Goal: Task Accomplishment & Management: Manage account settings

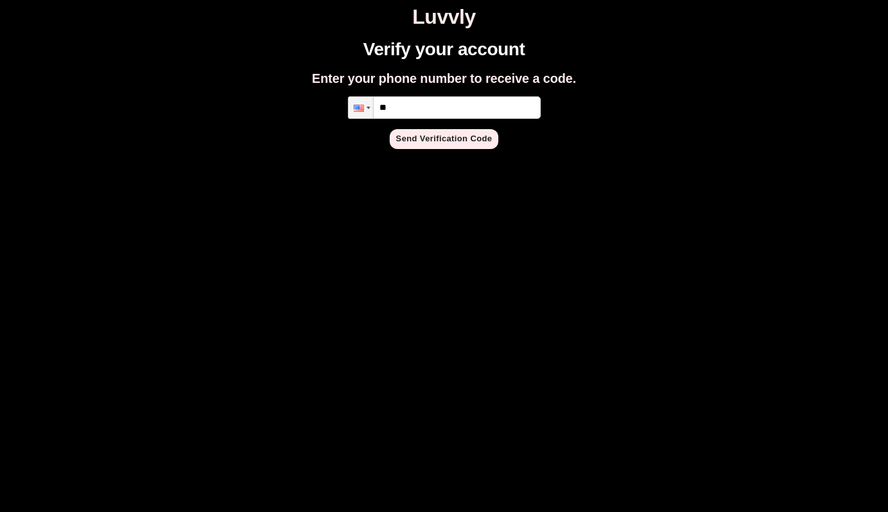
click at [483, 103] on input "**" at bounding box center [444, 107] width 193 height 22
type input "**********"
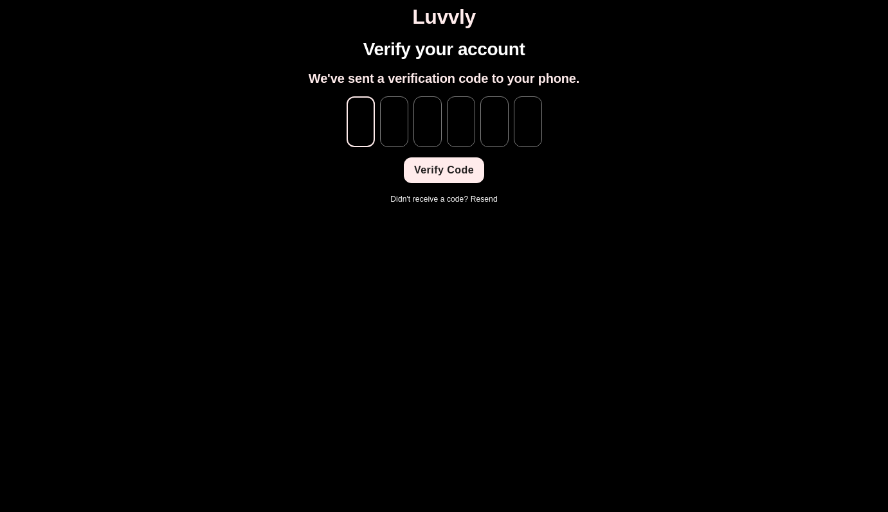
type input "*"
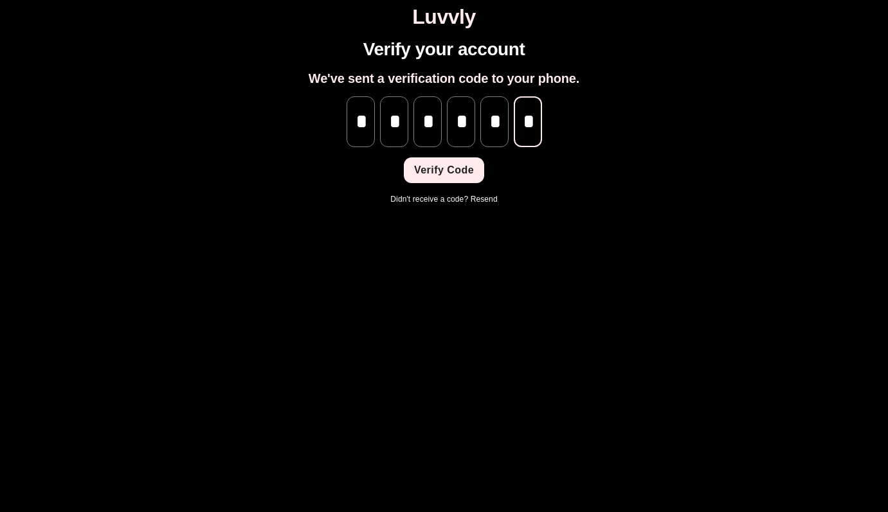
scroll to position [0, 1]
type input "*"
click at [407, 178] on button "Verify Code" at bounding box center [444, 170] width 80 height 26
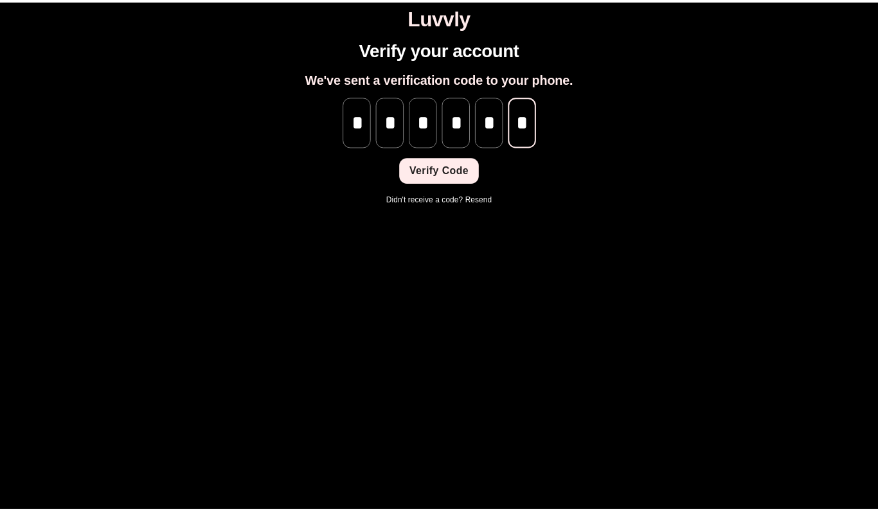
scroll to position [0, 0]
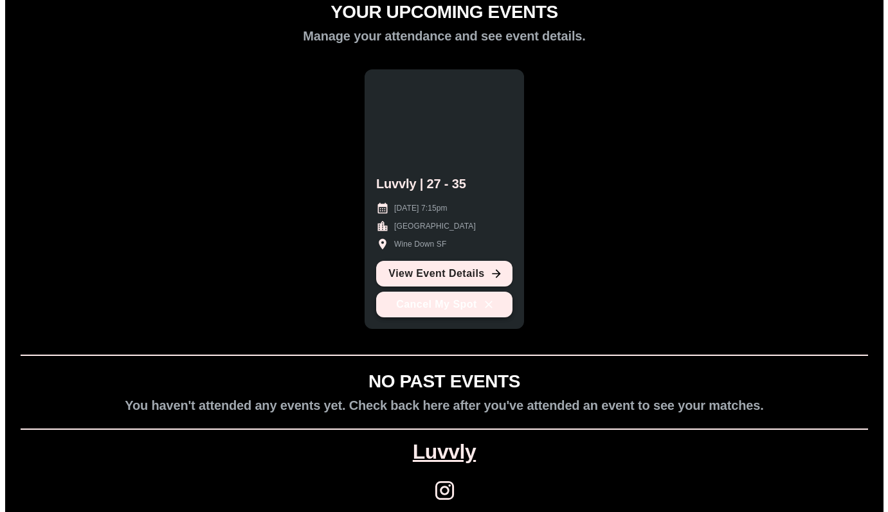
scroll to position [48, 0]
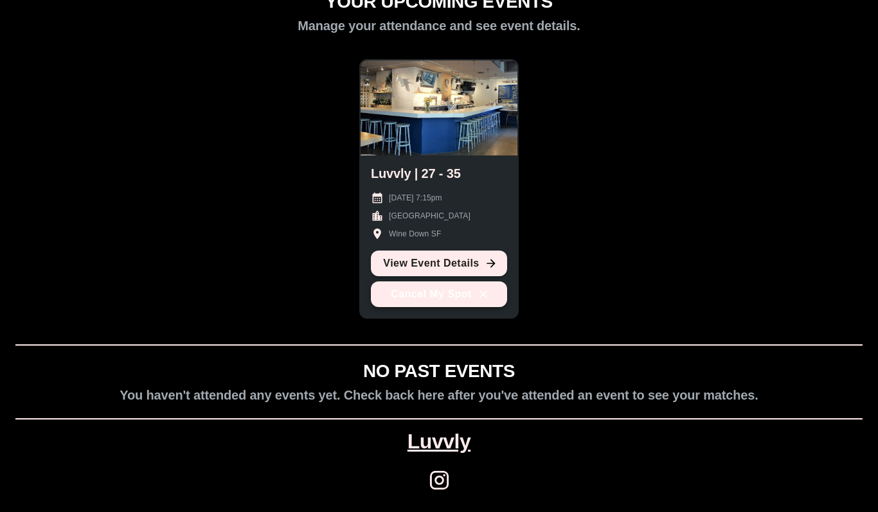
click at [458, 301] on button "Cancel My Spot" at bounding box center [439, 295] width 136 height 26
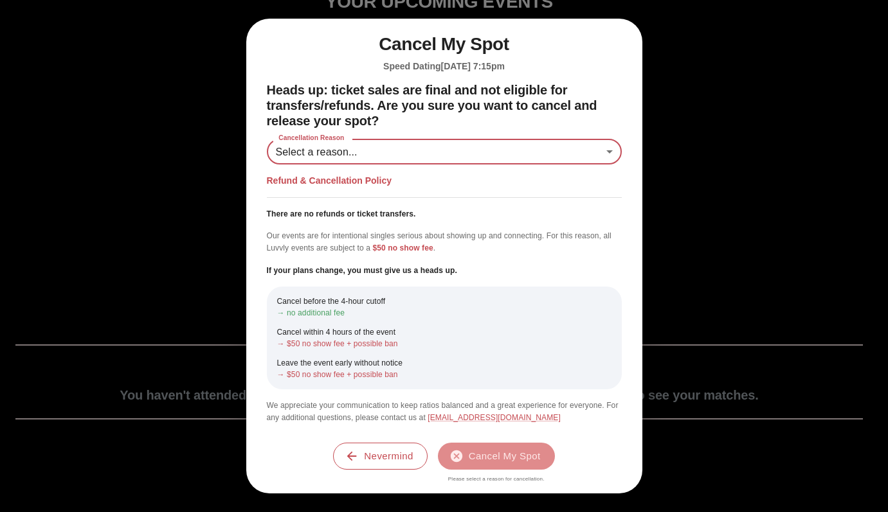
click at [472, 147] on body "Luvvly YOUR UPCOMING EVENTS Manage your attendance and see event details. Luvvl…" at bounding box center [443, 233] width 877 height 550
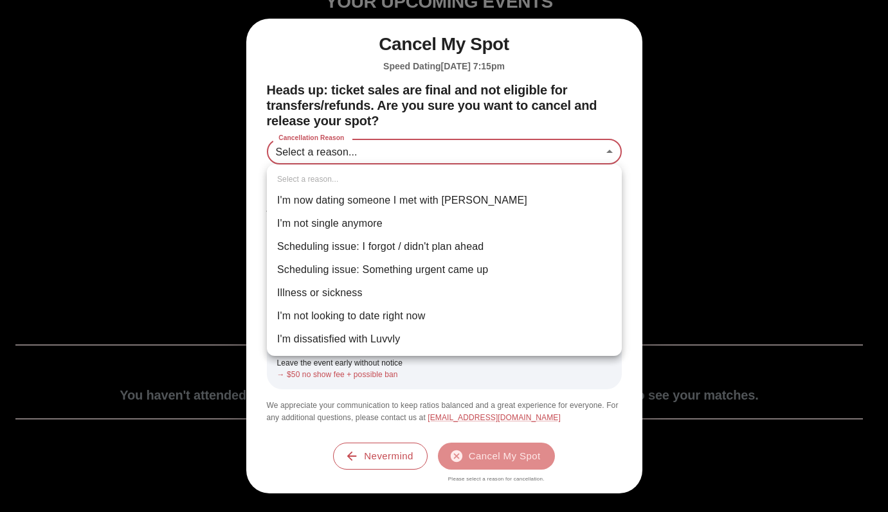
drag, startPoint x: 441, startPoint y: 250, endPoint x: 449, endPoint y: 273, distance: 23.8
click at [449, 273] on ul "Select a reason... I'm now dating someone I met with Luvvly I'm not single anym…" at bounding box center [444, 261] width 355 height 192
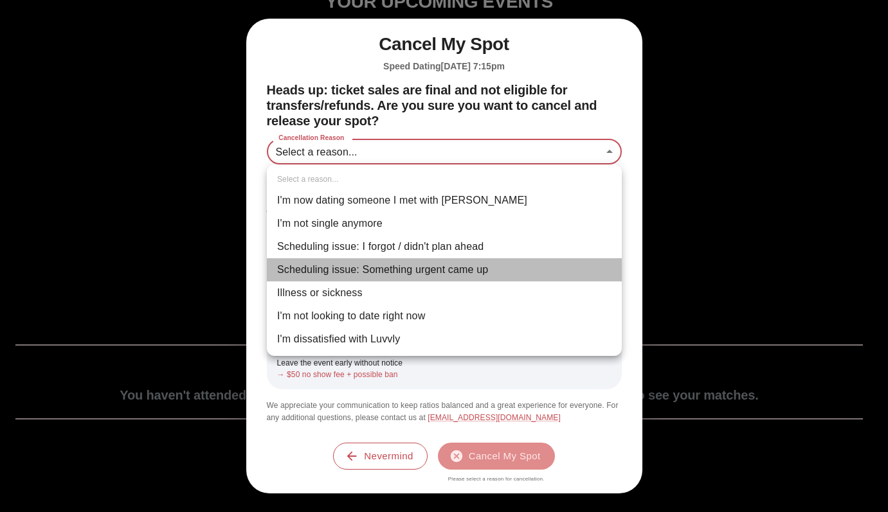
click at [449, 273] on li "Scheduling issue: Something urgent came up" at bounding box center [444, 269] width 355 height 23
type input "**********"
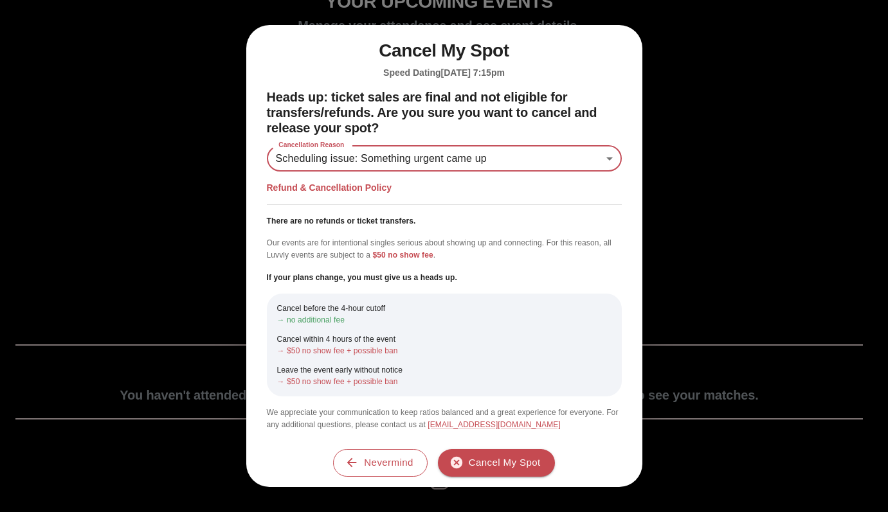
click at [328, 321] on p "→ no additional fee" at bounding box center [444, 320] width 334 height 12
click at [460, 456] on icon "button" at bounding box center [456, 463] width 14 height 14
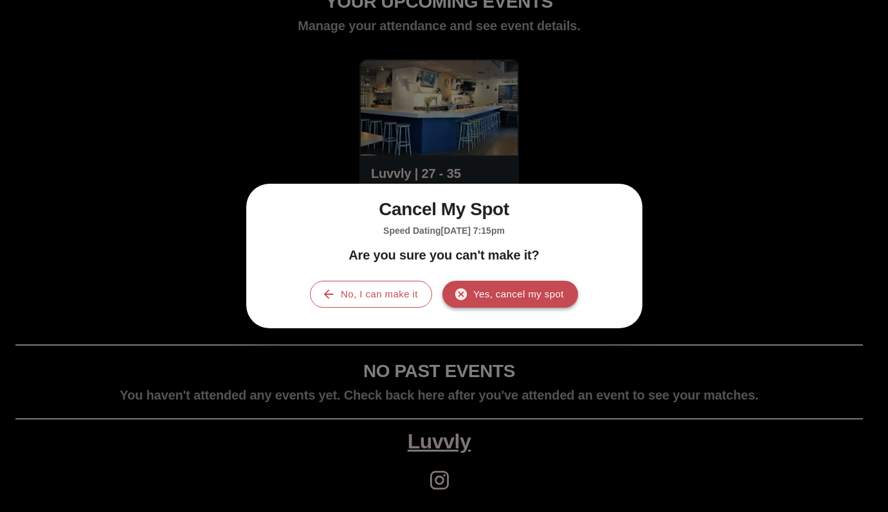
click at [491, 293] on button "Yes, cancel my spot" at bounding box center [510, 294] width 136 height 27
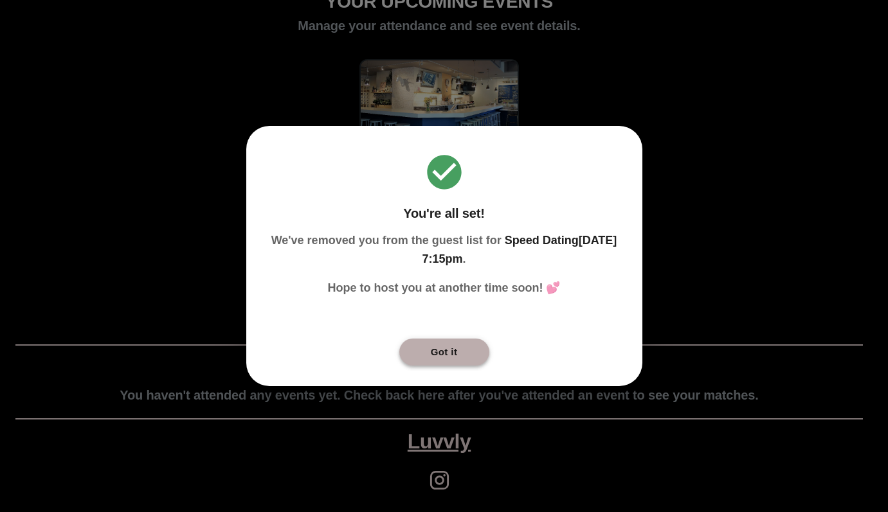
click at [457, 348] on button "Got it" at bounding box center [444, 352] width 90 height 27
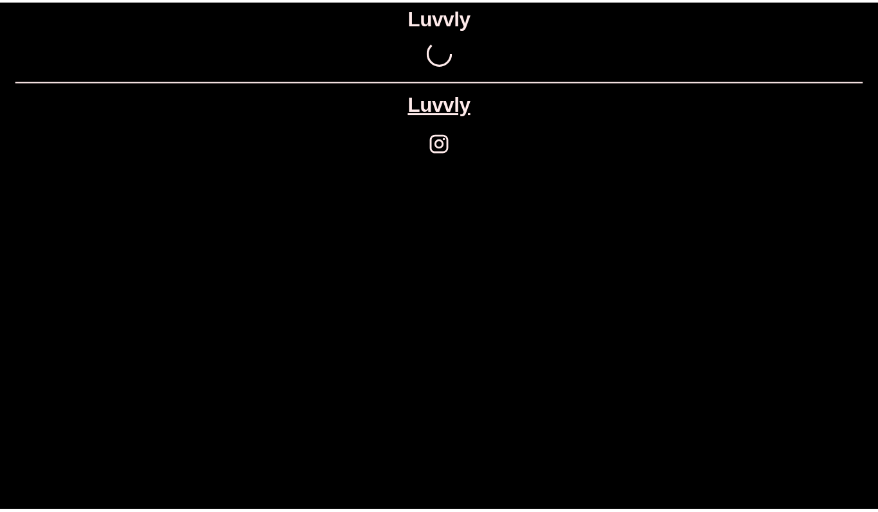
scroll to position [0, 0]
